Goal: Task Accomplishment & Management: Manage account settings

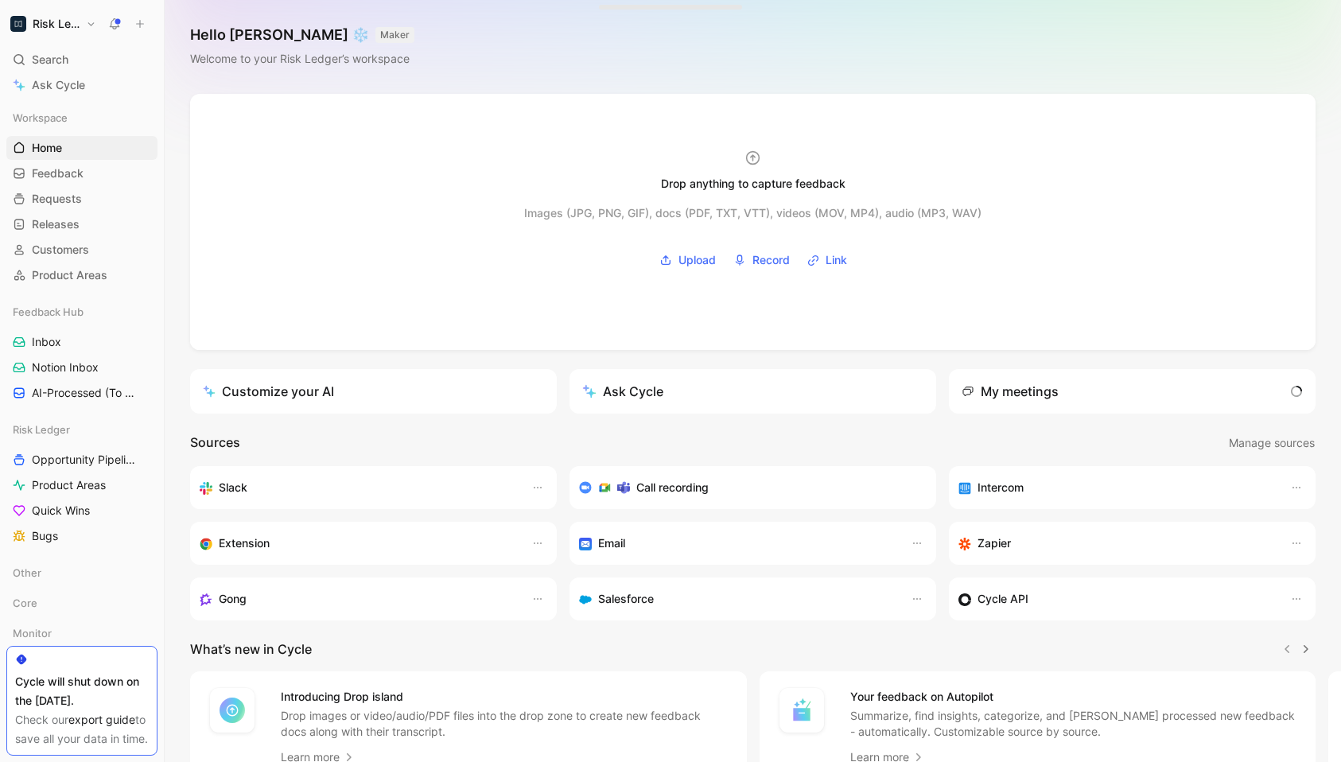
click at [68, 31] on button "Risk Ledger" at bounding box center [53, 24] width 94 height 22
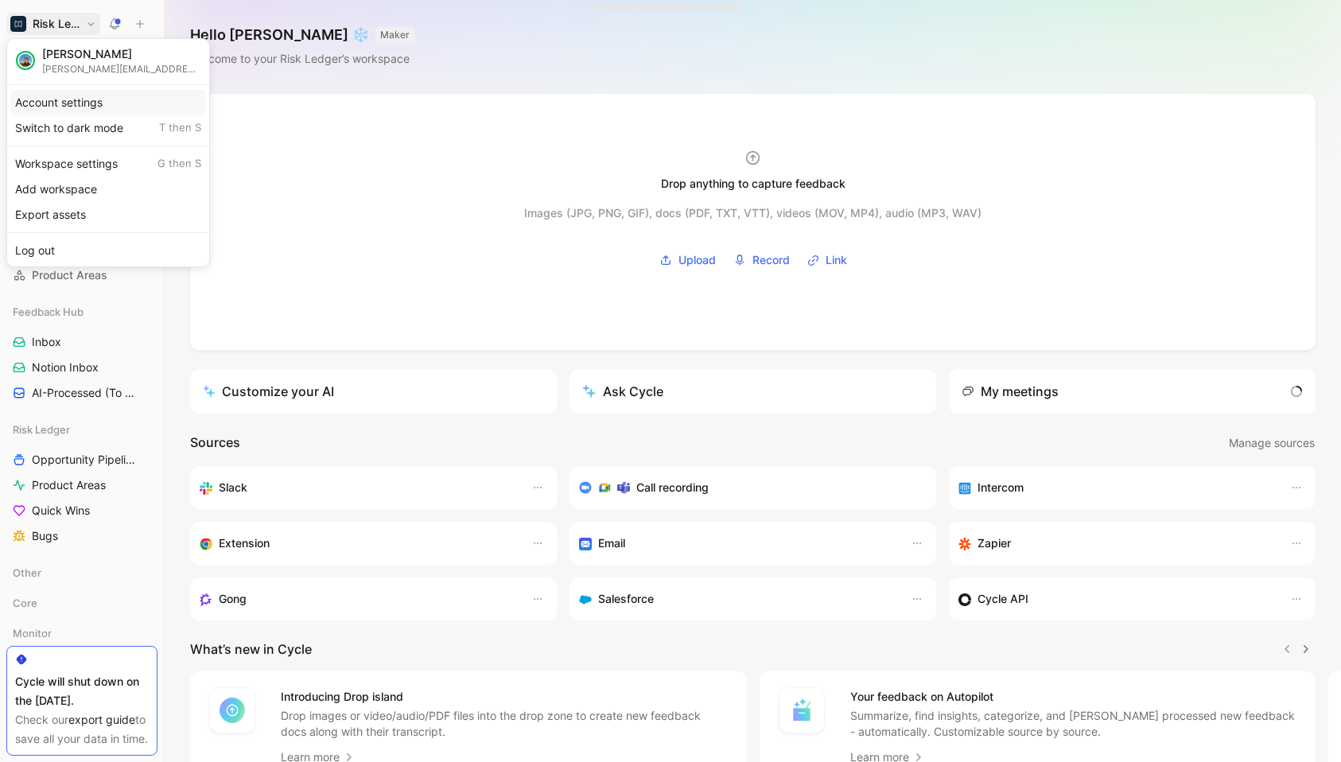
click at [91, 109] on div "Account settings" at bounding box center [108, 102] width 196 height 25
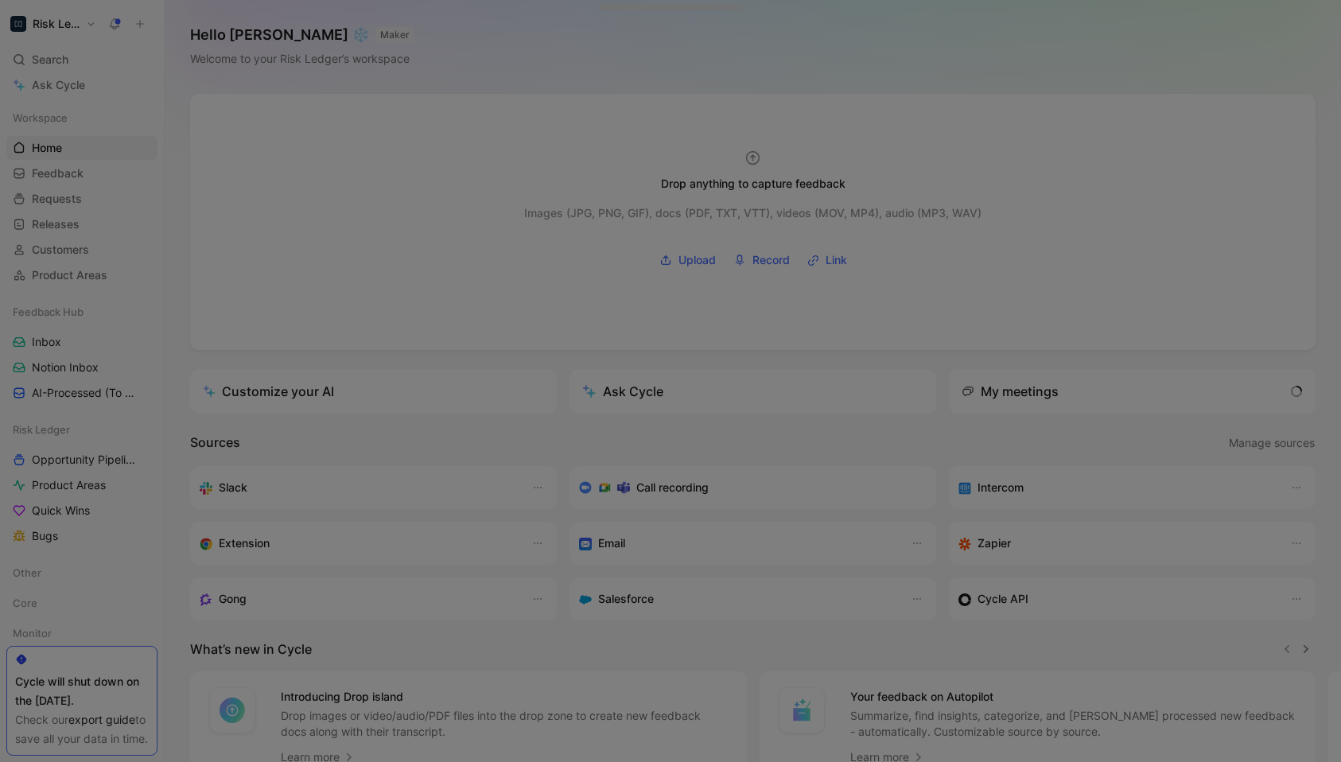
click at [56, 24] on h1 "Risk Ledger" at bounding box center [56, 24] width 47 height 14
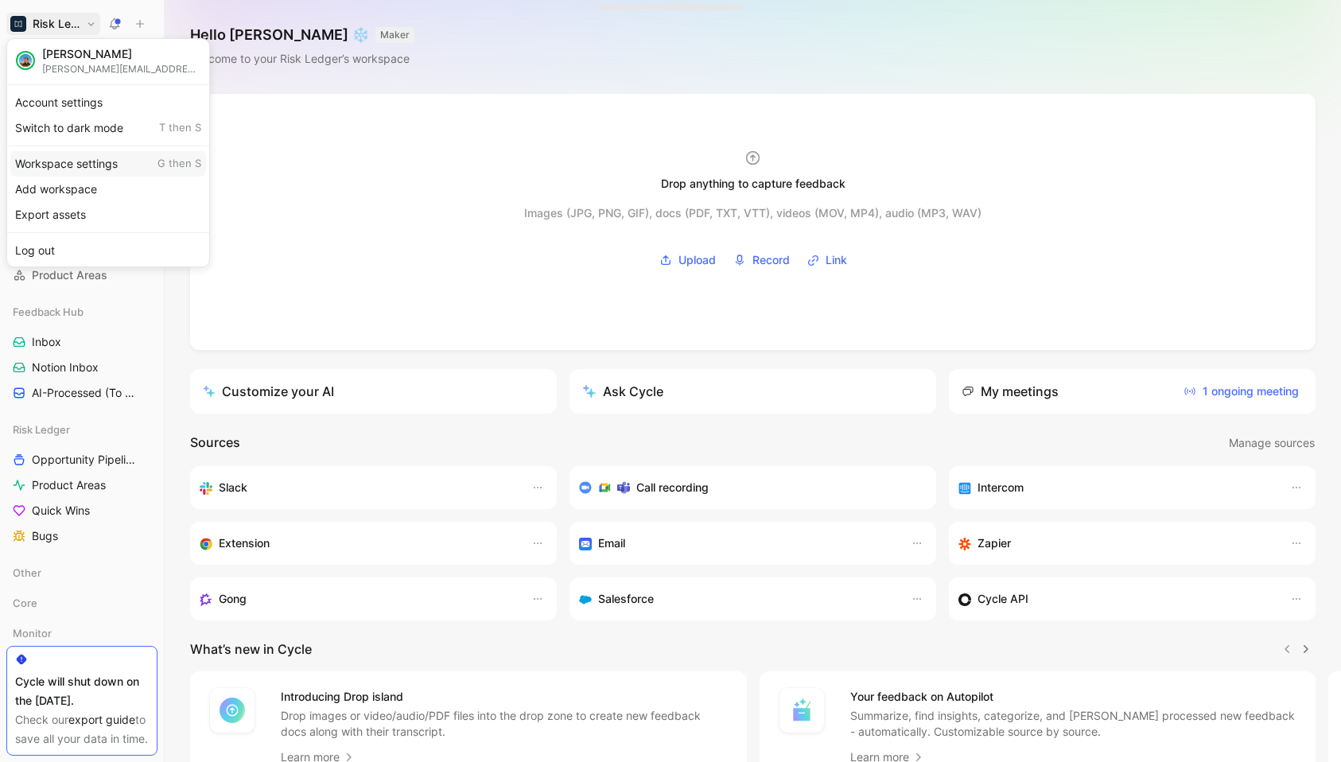
click at [95, 163] on div "Workspace settings G then S" at bounding box center [108, 163] width 196 height 25
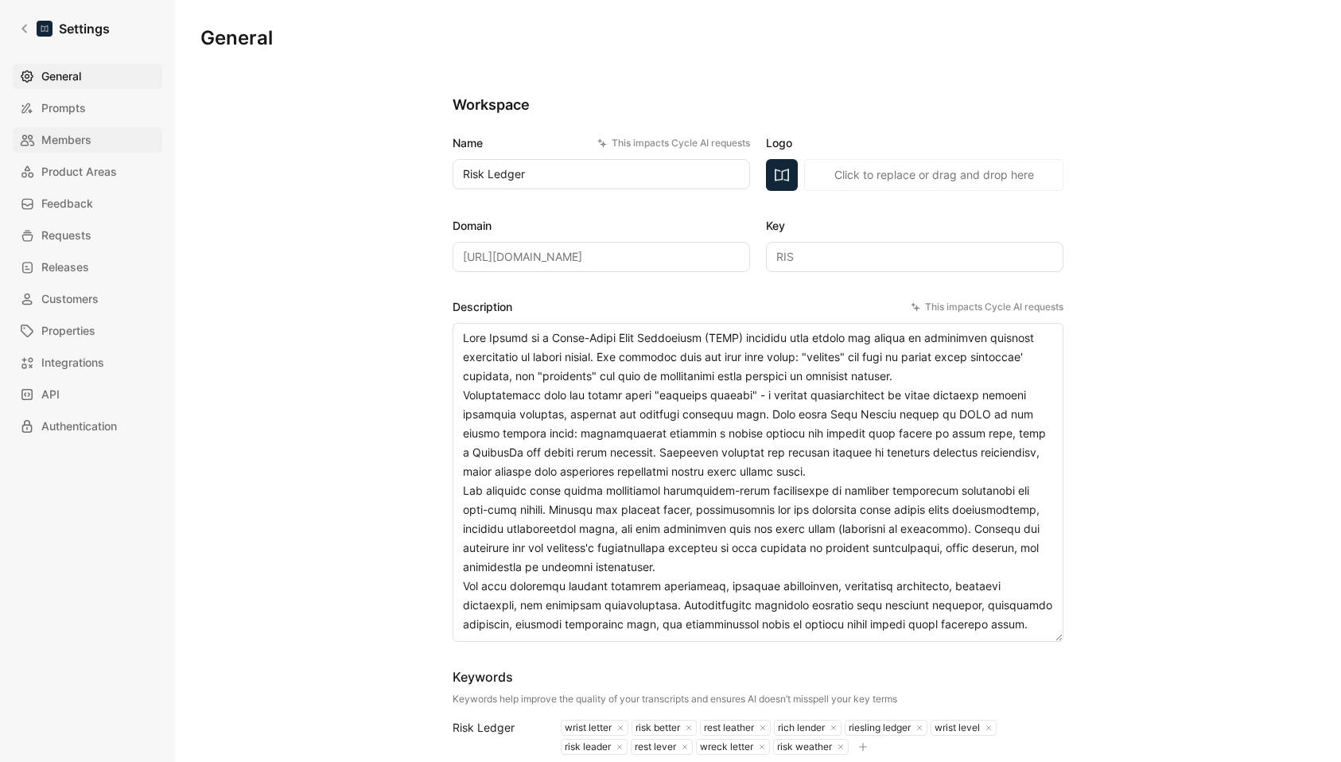
click at [115, 145] on link "Members" at bounding box center [88, 139] width 150 height 25
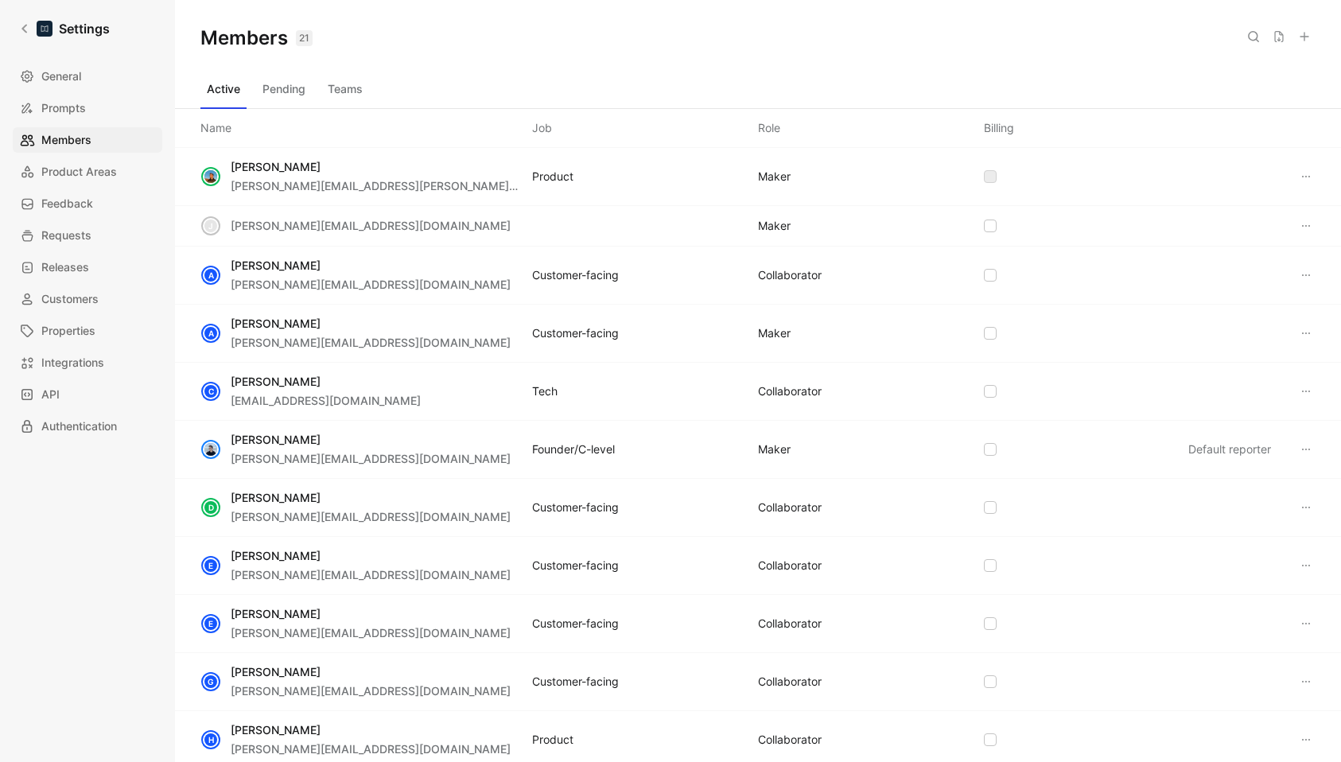
click at [1308, 681] on icon at bounding box center [1306, 681] width 13 height 13
click at [1278, 652] on div "Remove" at bounding box center [1252, 650] width 114 height 19
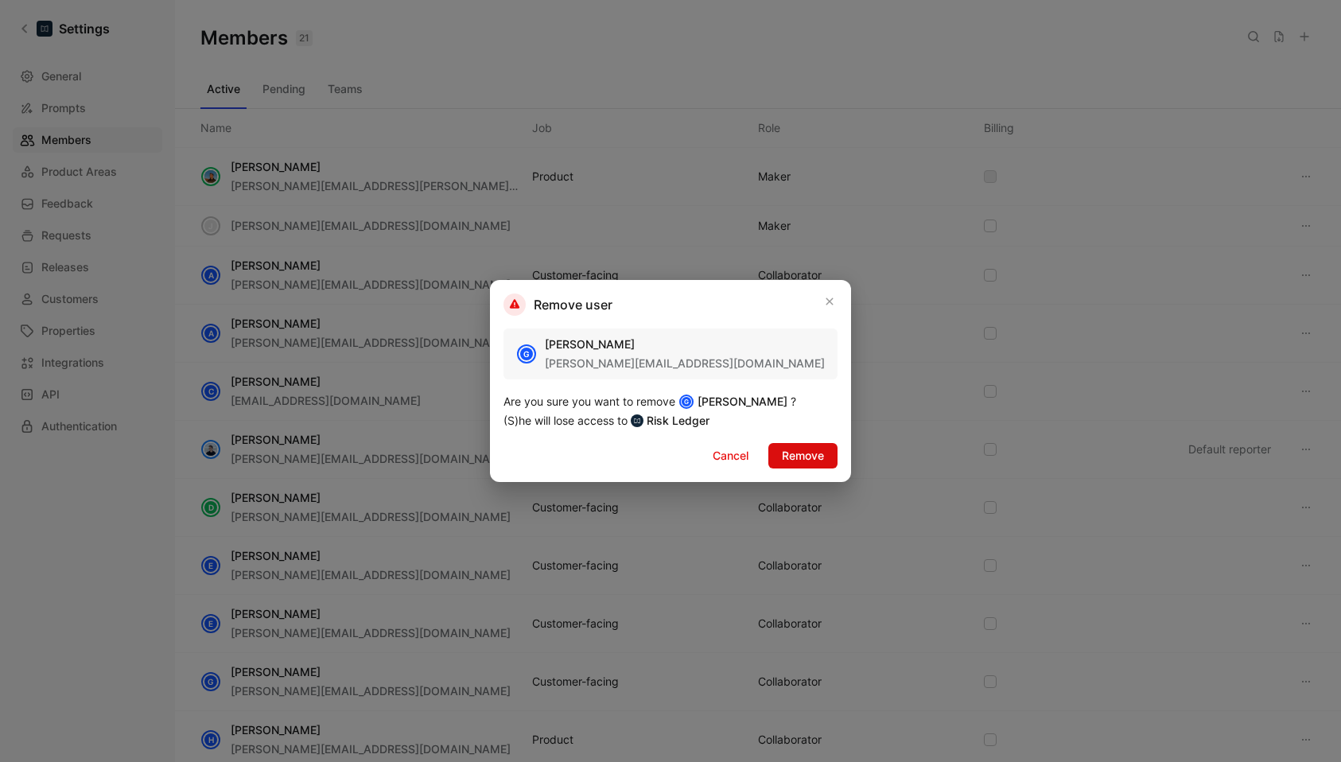
click at [806, 461] on span "Remove" at bounding box center [803, 455] width 42 height 19
